Goal: Task Accomplishment & Management: Manage account settings

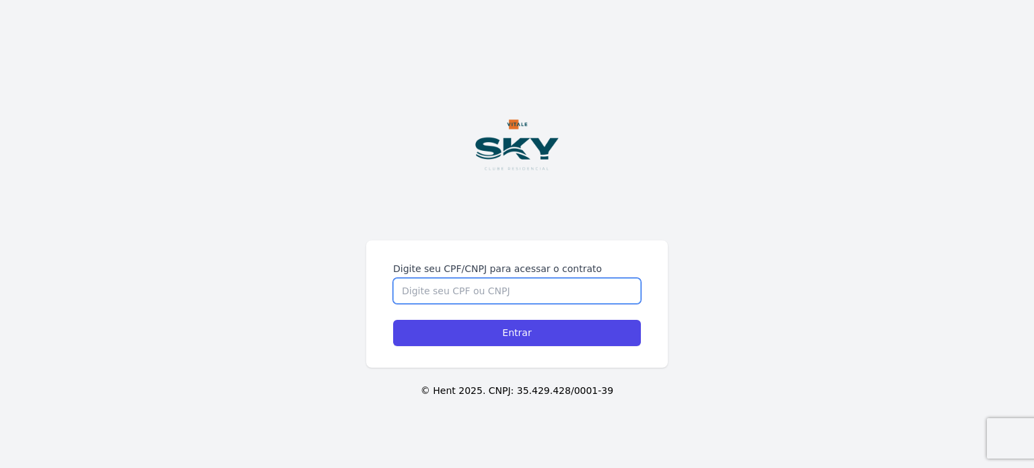
click at [499, 287] on input "Digite seu CPF/CNPJ para acessar o contrato" at bounding box center [517, 291] width 248 height 26
type input "16761646774"
click at [393, 320] on input "Entrar" at bounding box center [517, 333] width 248 height 26
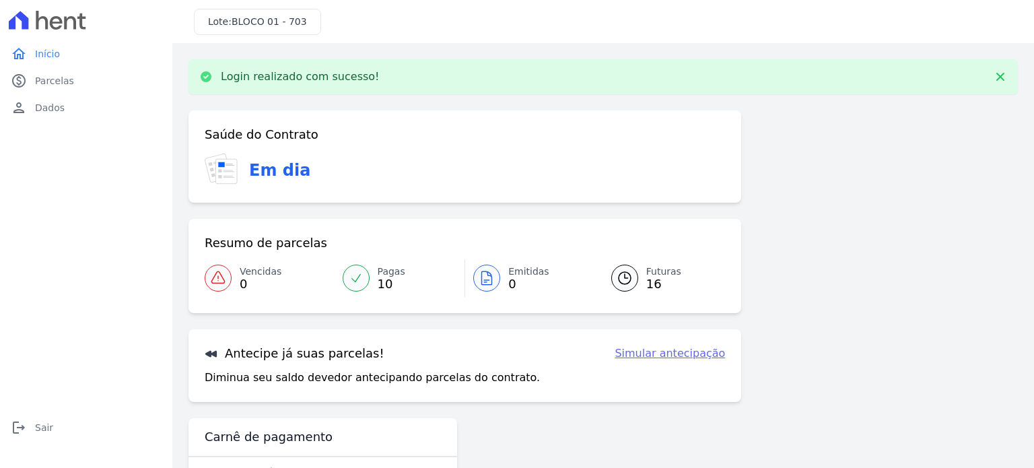
click at [1004, 72] on div "Login realizado com sucesso!" at bounding box center [603, 76] width 829 height 35
click at [996, 74] on icon at bounding box center [1000, 77] width 8 height 8
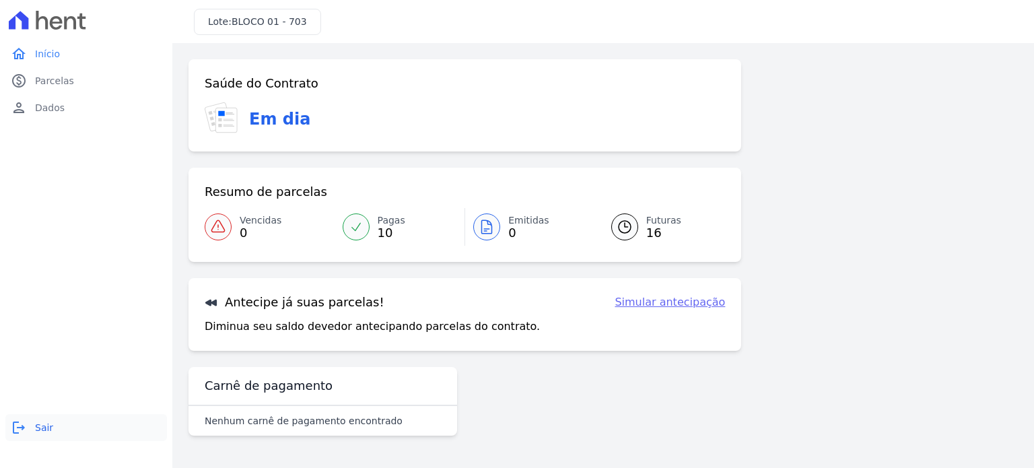
drag, startPoint x: 59, startPoint y: 433, endPoint x: 70, endPoint y: 438, distance: 12.6
click at [58, 433] on link "logout Sair" at bounding box center [86, 427] width 162 height 27
